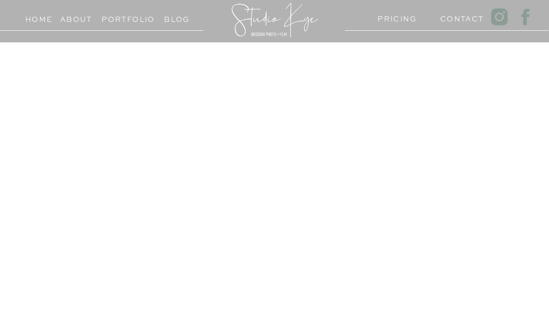
scroll to position [165, 0]
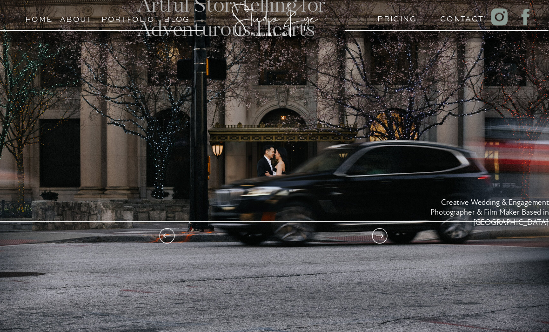
click at [386, 25] on h1 "Artful Storytelling for Adventurous Hearts" at bounding box center [266, 16] width 259 height 45
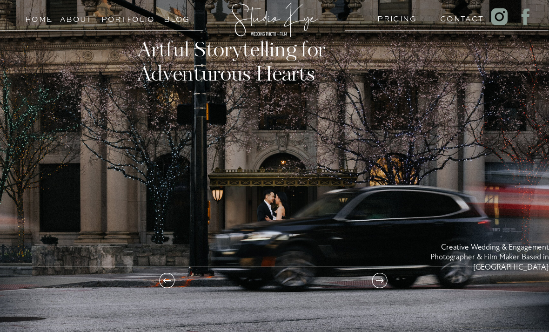
scroll to position [111, 0]
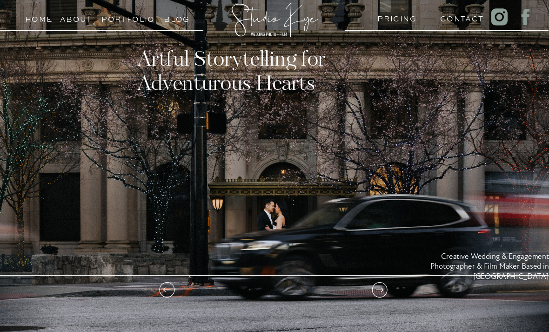
click at [396, 21] on h3 "PRICING" at bounding box center [395, 17] width 35 height 9
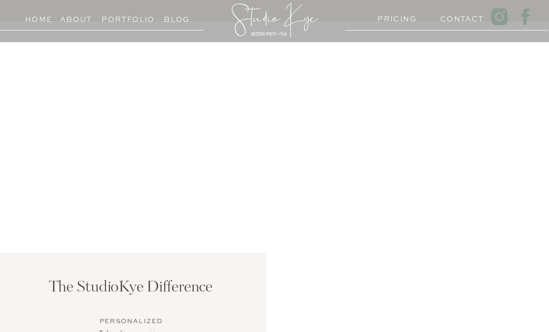
scroll to position [473, 0]
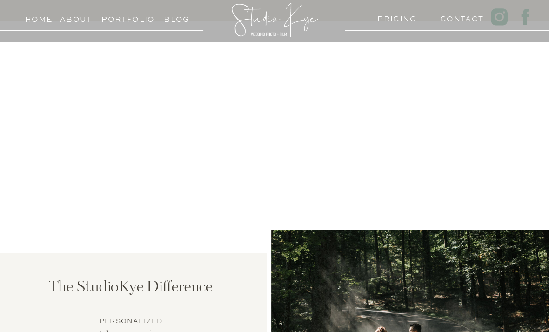
click at [130, 19] on h3 "Portfolio" at bounding box center [121, 17] width 41 height 9
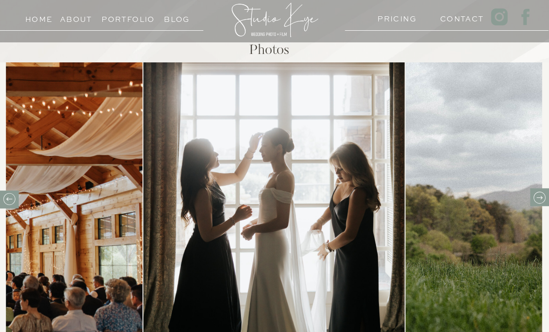
scroll to position [380, 0]
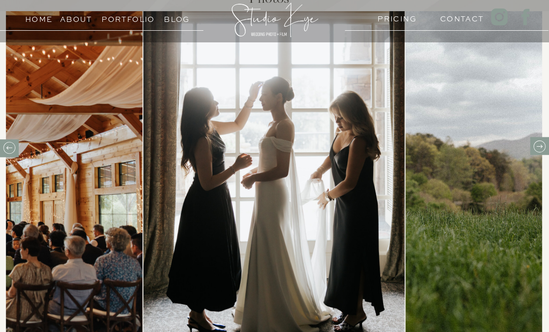
click at [540, 145] on icon at bounding box center [540, 146] width 14 height 14
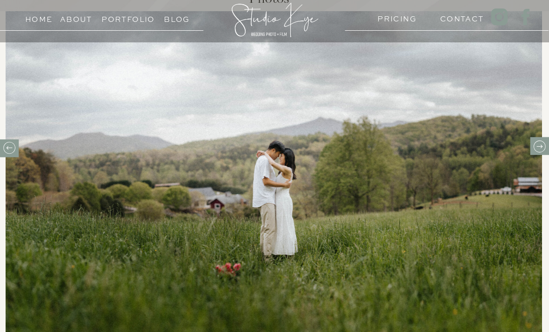
click at [540, 145] on icon at bounding box center [540, 146] width 14 height 14
click at [539, 146] on icon at bounding box center [540, 146] width 6 height 3
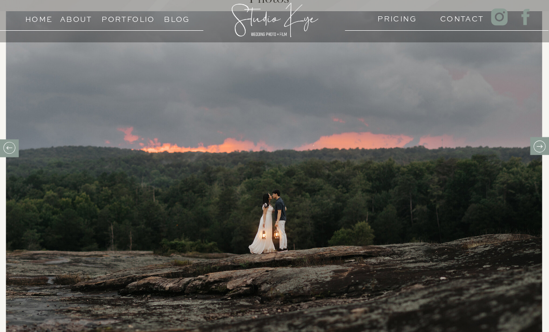
scroll to position [379, 0]
click at [541, 146] on icon at bounding box center [540, 147] width 14 height 14
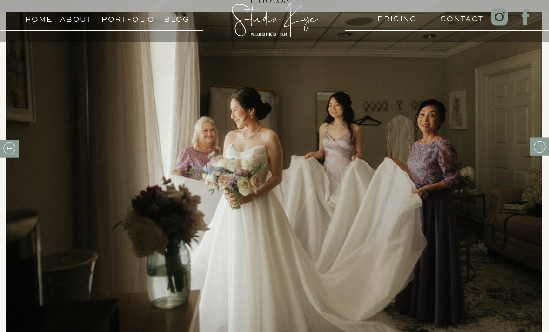
click at [541, 146] on icon at bounding box center [540, 147] width 14 height 14
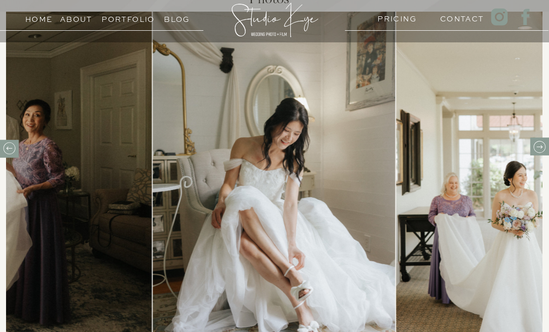
click at [541, 146] on icon at bounding box center [540, 147] width 14 height 14
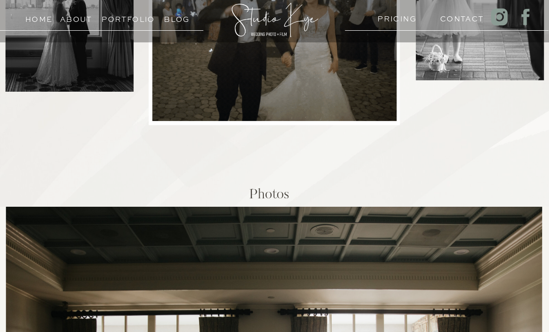
scroll to position [93, 0]
